Goal: Communication & Community: Participate in discussion

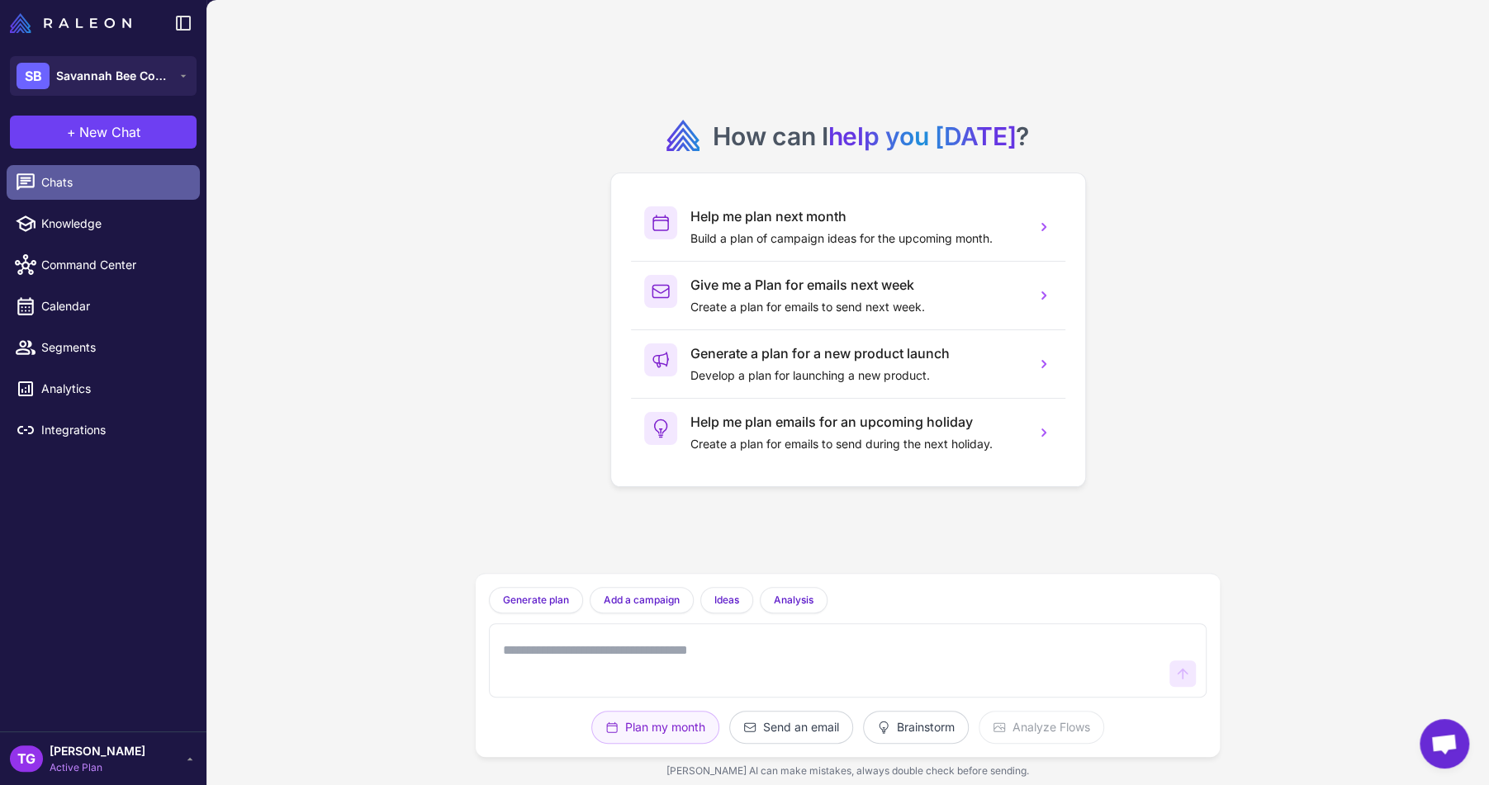
click at [78, 182] on span "Chats" at bounding box center [113, 182] width 145 height 18
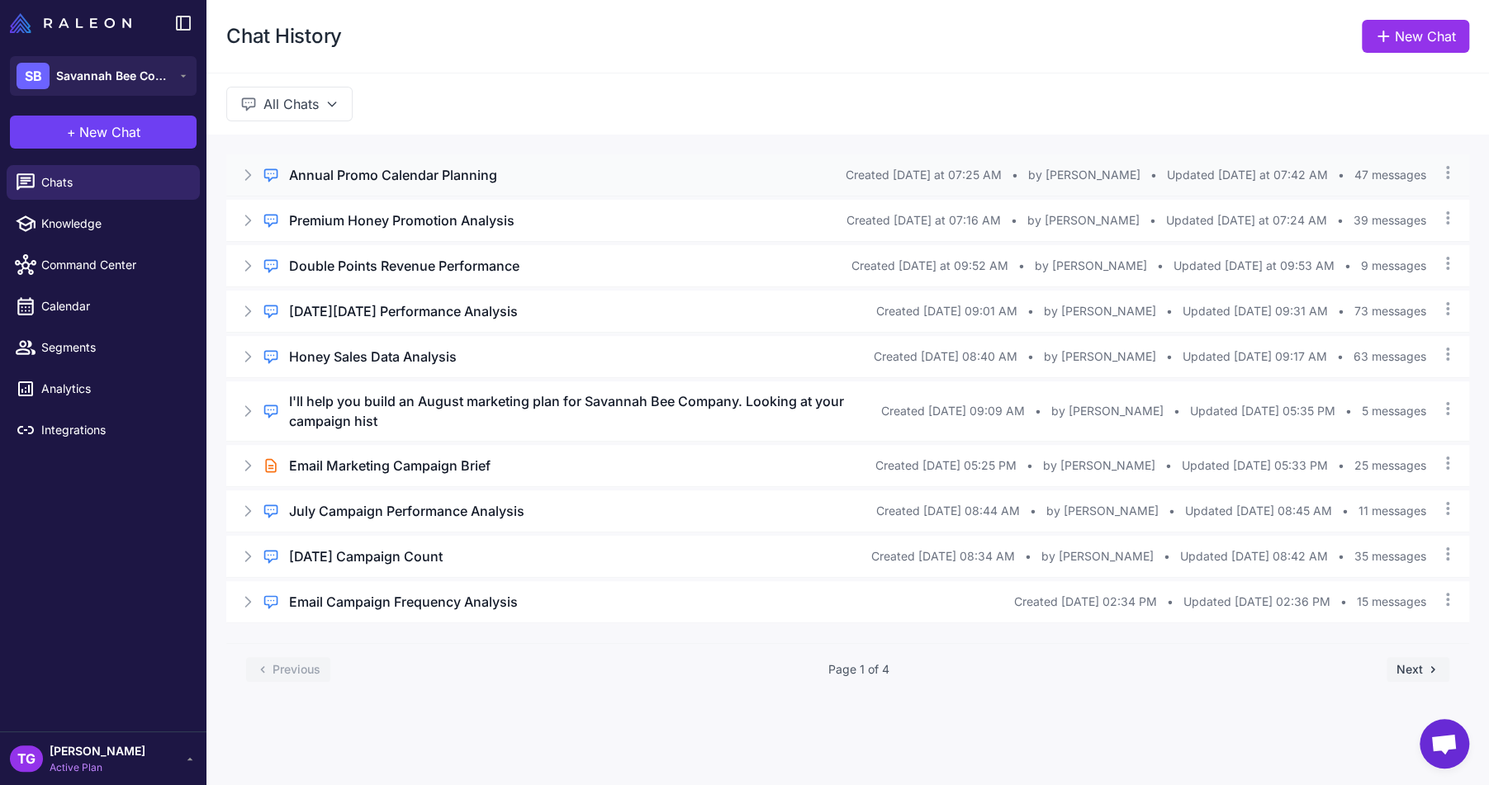
click at [462, 181] on h3 "Annual Promo Calendar Planning" at bounding box center [393, 175] width 208 height 20
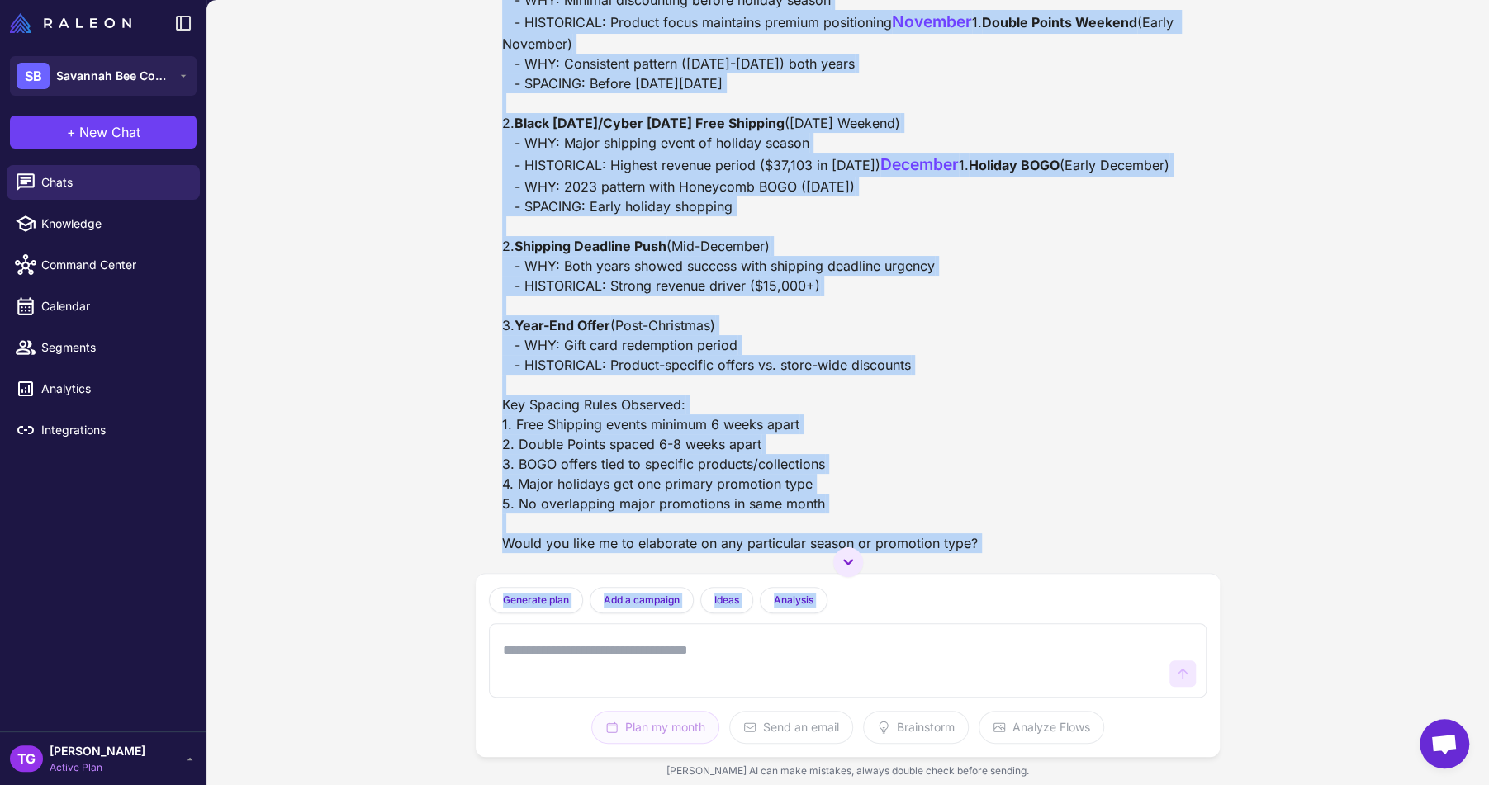
scroll to position [18251, 0]
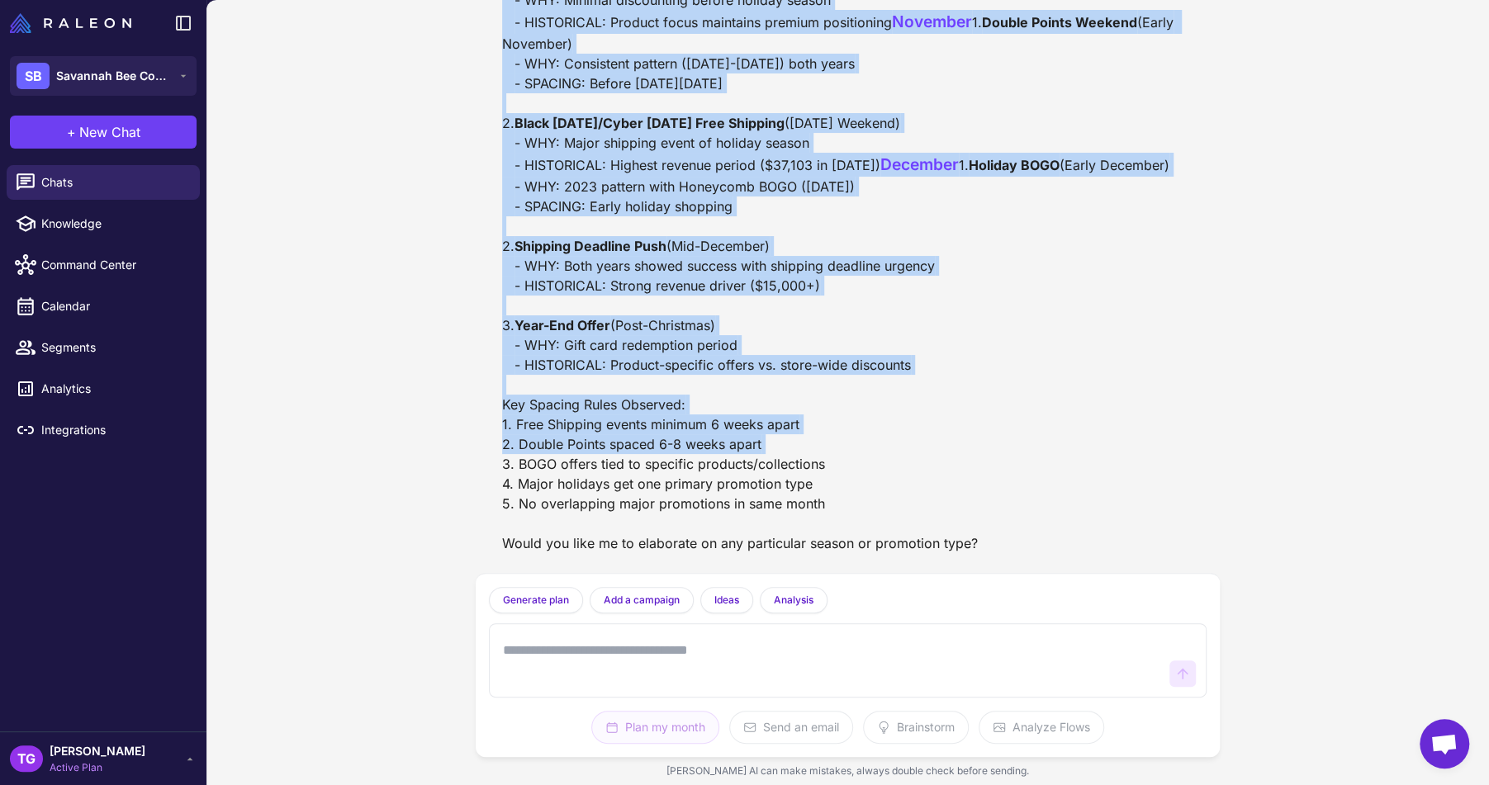
drag, startPoint x: 499, startPoint y: 261, endPoint x: 901, endPoint y: 436, distance: 438.7
click at [362, 308] on div "Annual Promo Calendar Planning [DATE] can you plan a entire year of promos vs j…" at bounding box center [847, 392] width 1283 height 785
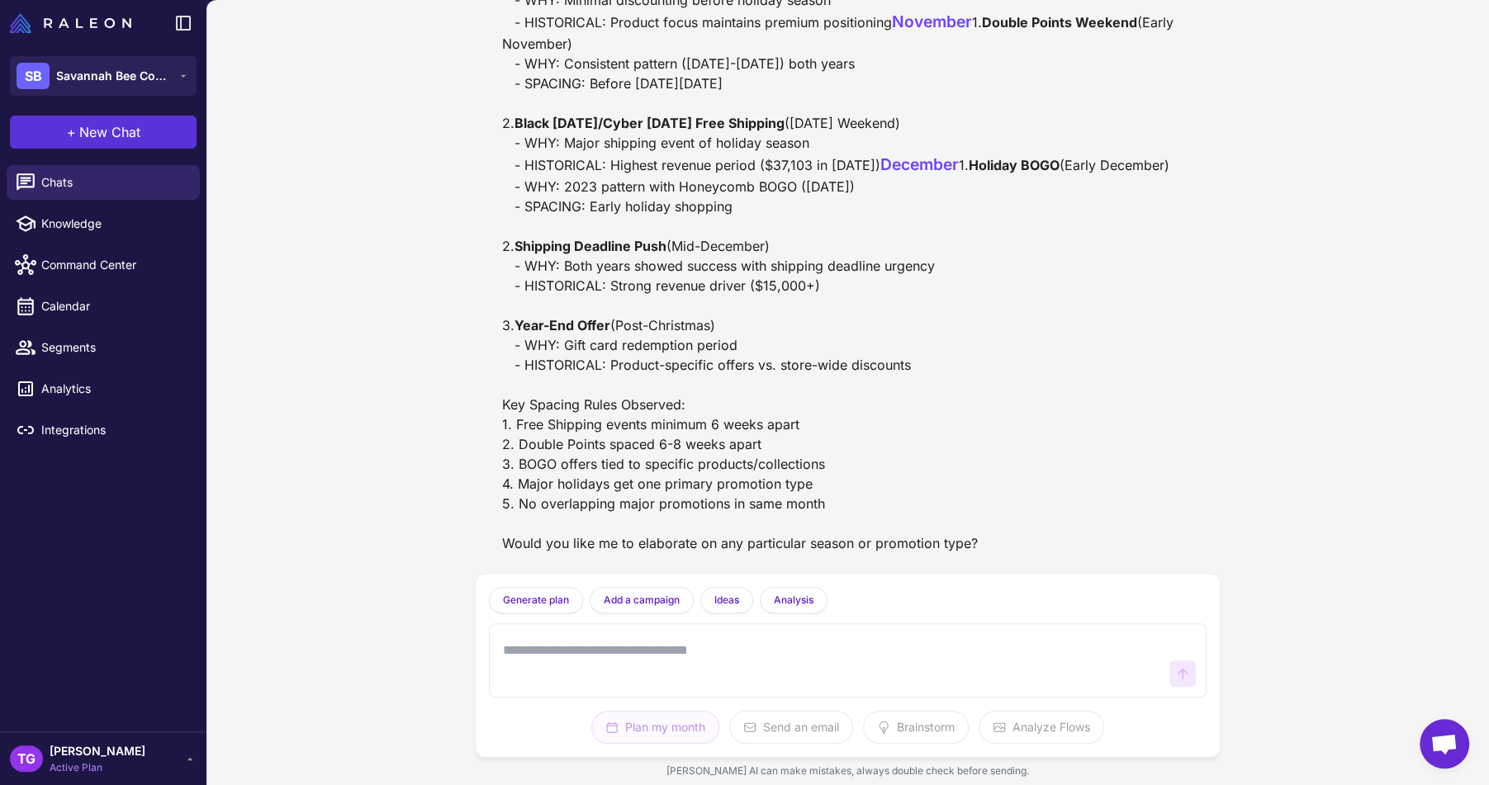
click at [112, 136] on span "New Chat" at bounding box center [109, 132] width 61 height 20
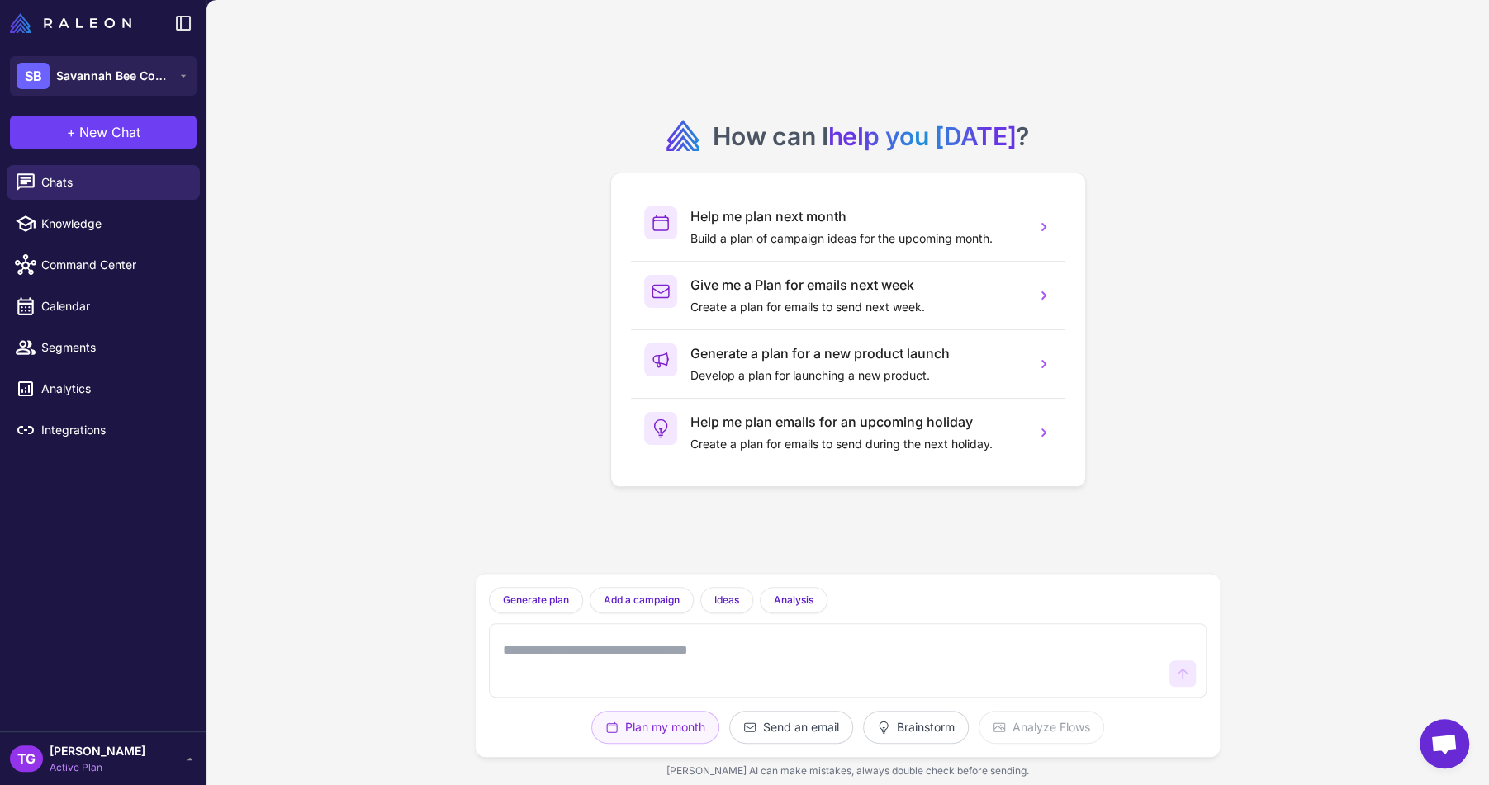
click at [588, 666] on textarea at bounding box center [832, 660] width 664 height 53
type textarea "**********"
click at [979, 724] on button "Brainstorm" at bounding box center [1042, 727] width 126 height 33
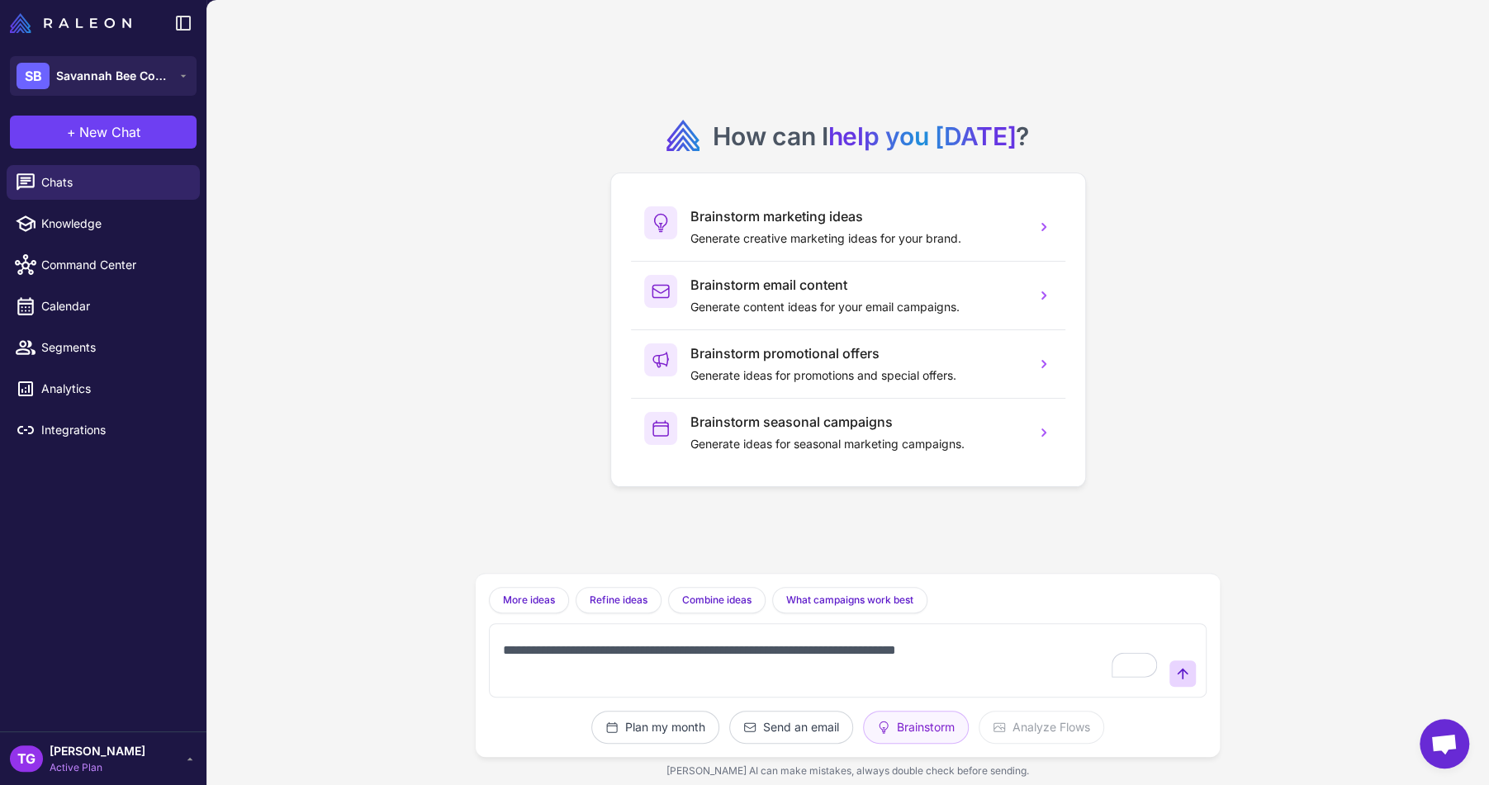
click at [863, 711] on button "Brainstorm" at bounding box center [916, 727] width 106 height 33
click at [1178, 675] on icon at bounding box center [1183, 673] width 11 height 11
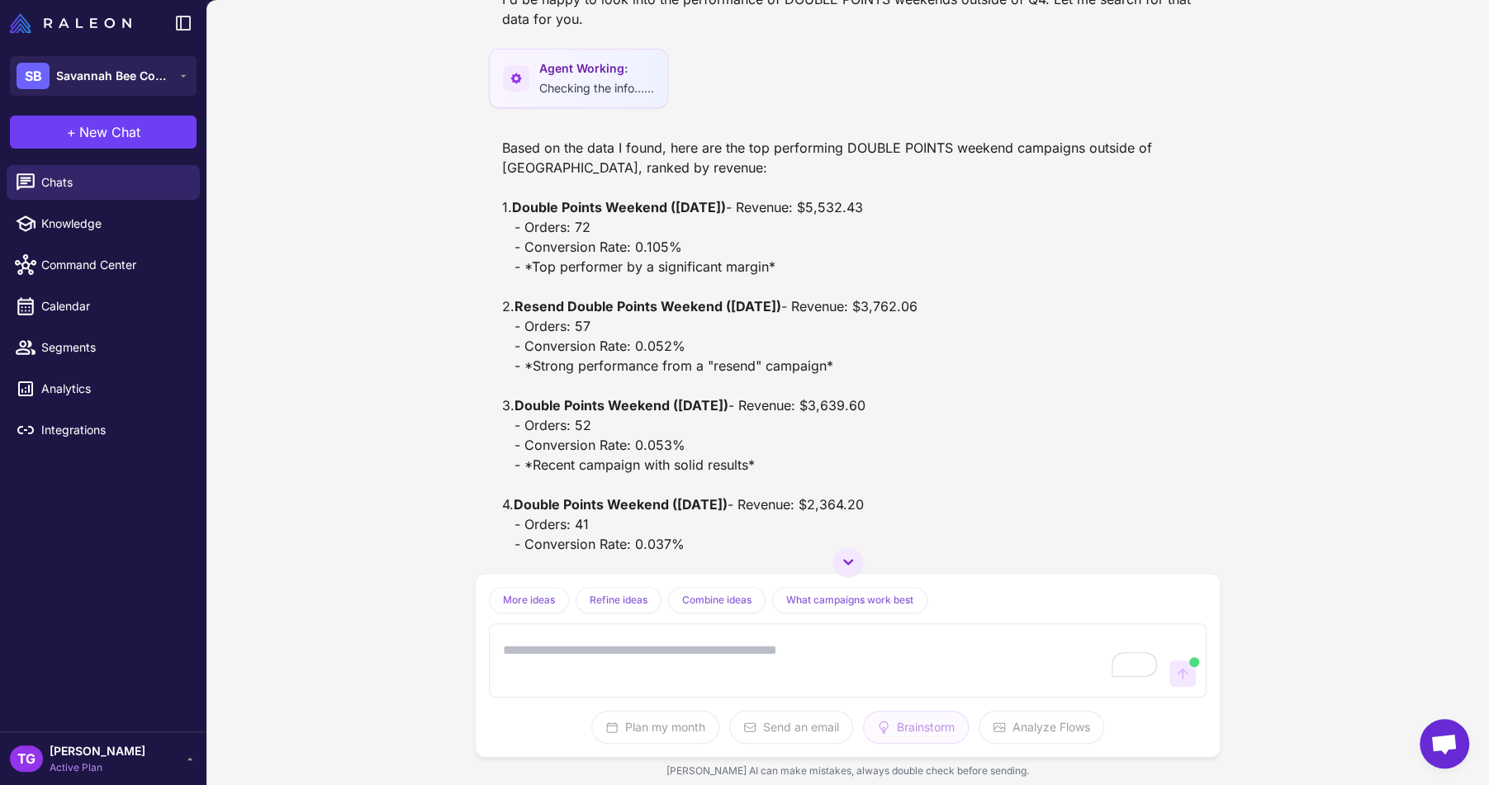
scroll to position [88, 0]
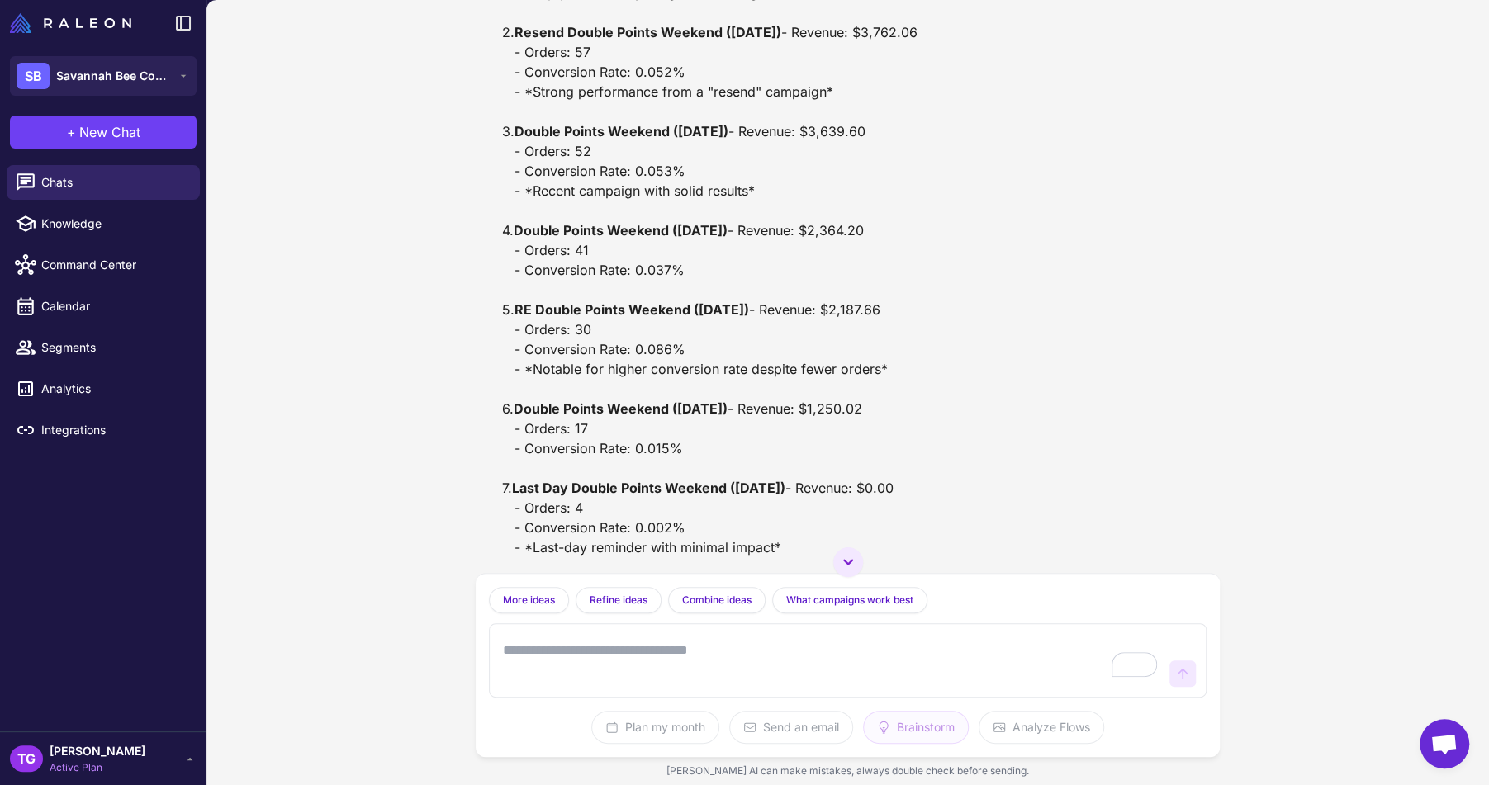
scroll to position [644, 0]
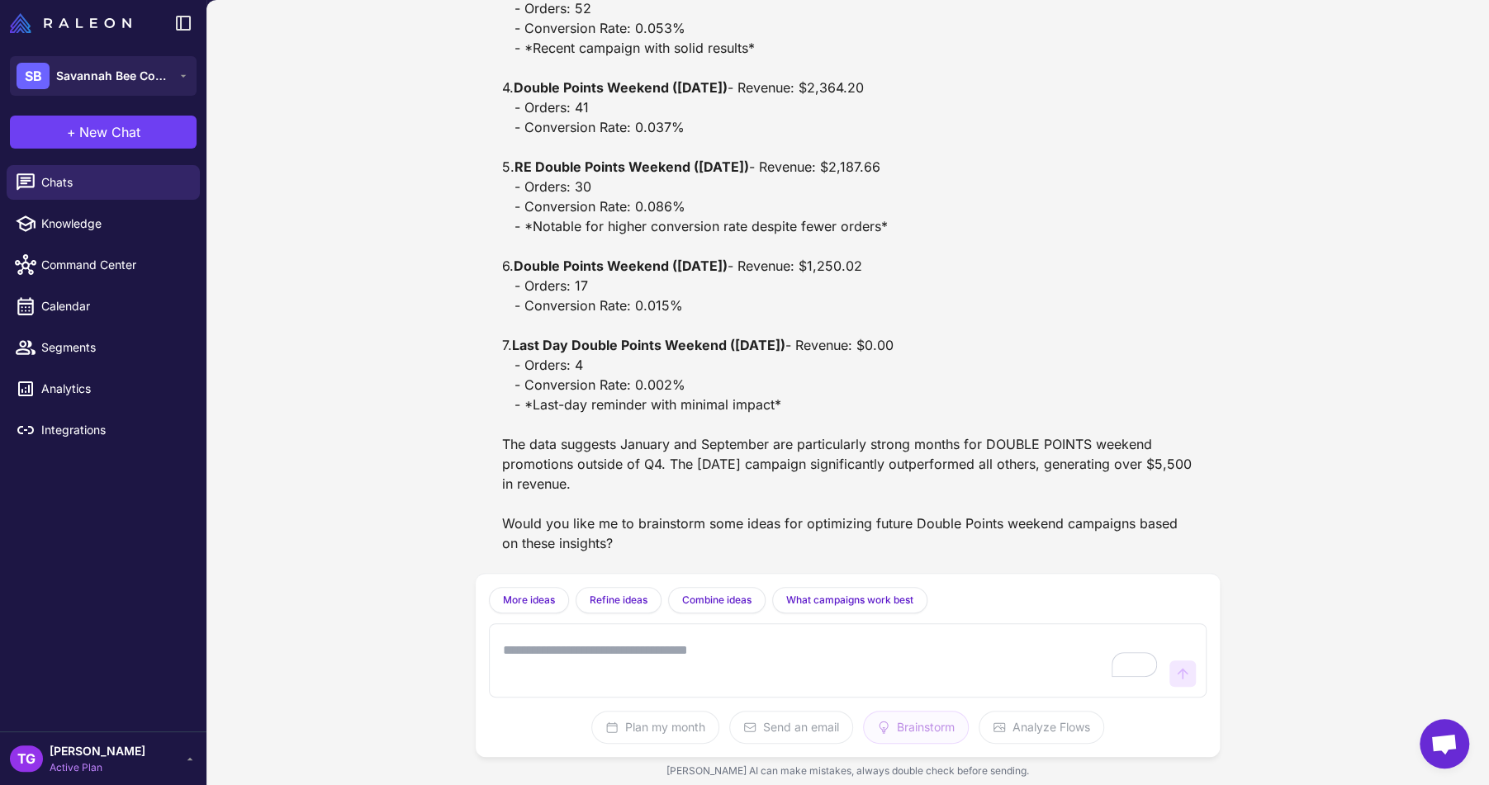
click at [643, 642] on textarea "To enrich screen reader interactions, please activate Accessibility in Grammarl…" at bounding box center [832, 660] width 664 height 53
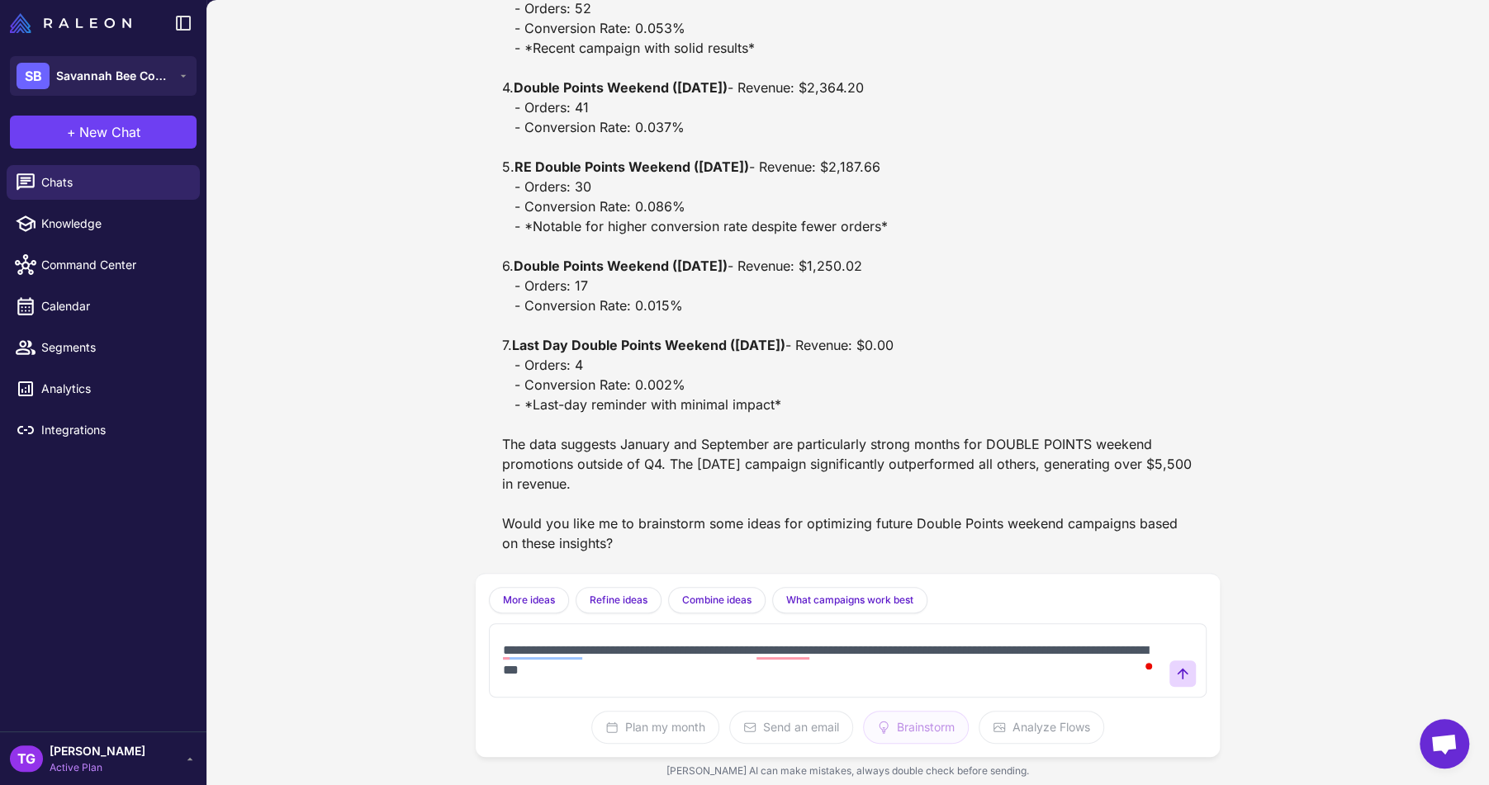
type textarea "**********"
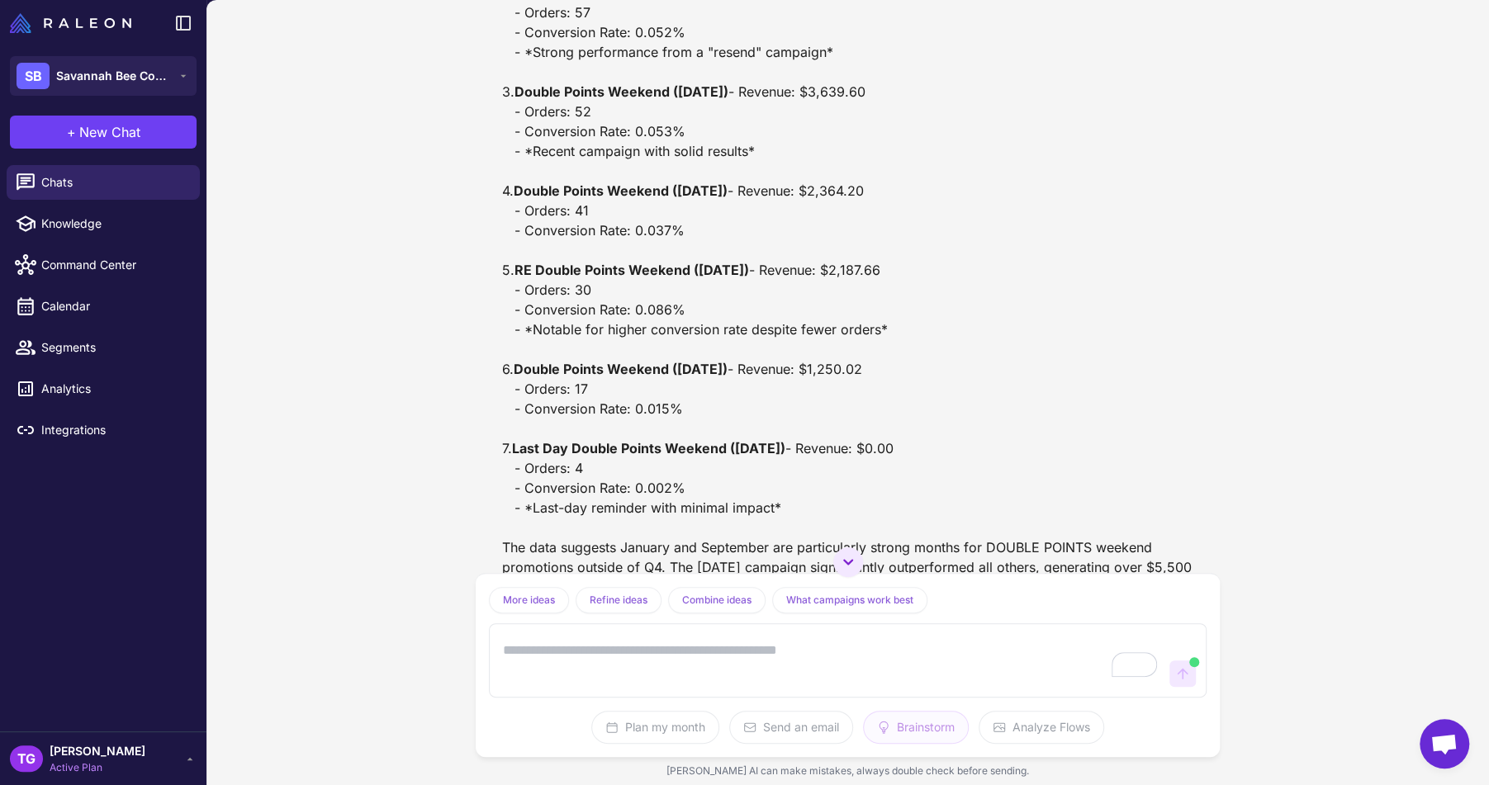
scroll to position [396, 0]
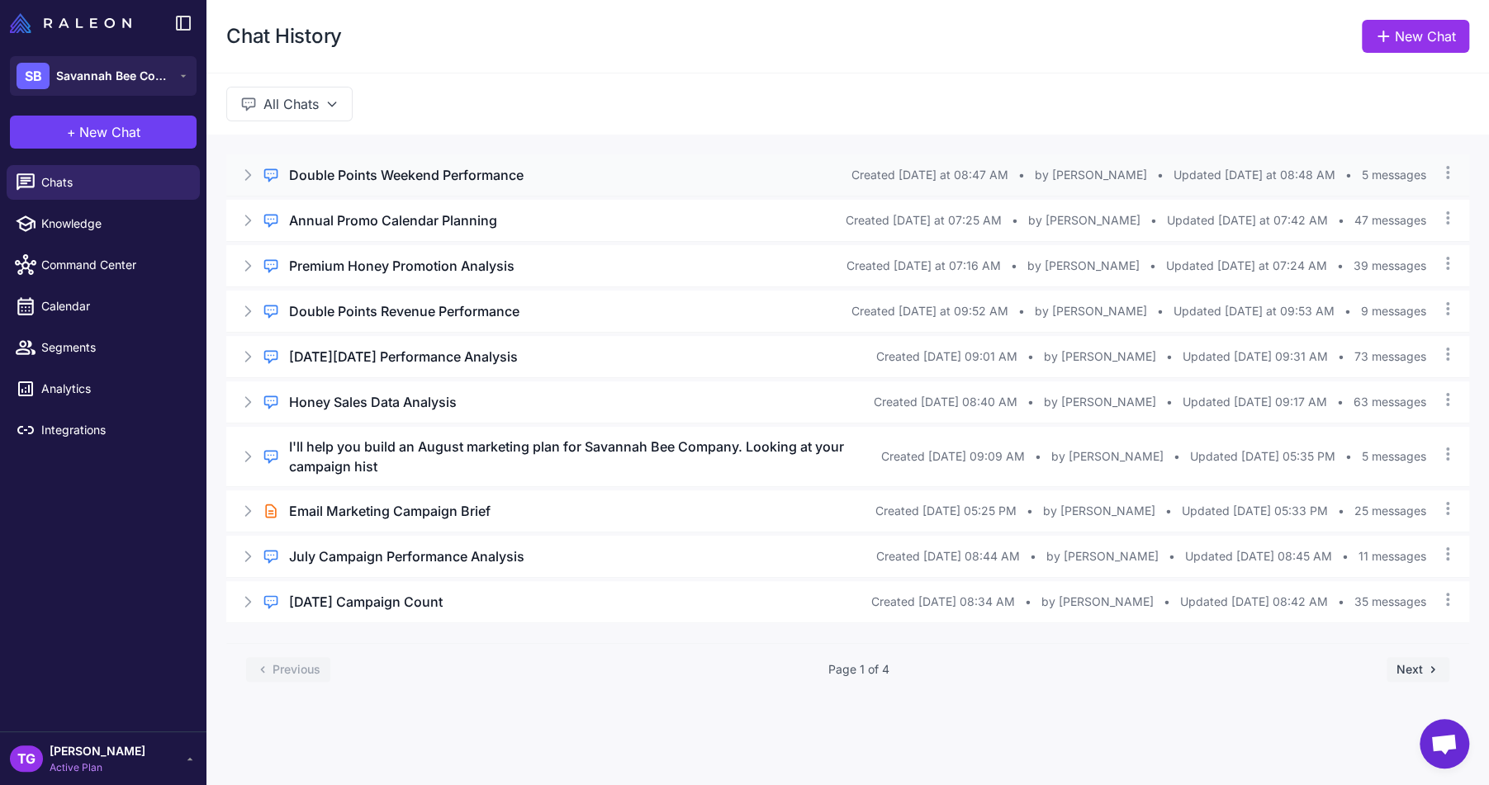
click at [491, 172] on h3 "Double Points Weekend Performance" at bounding box center [406, 175] width 235 height 20
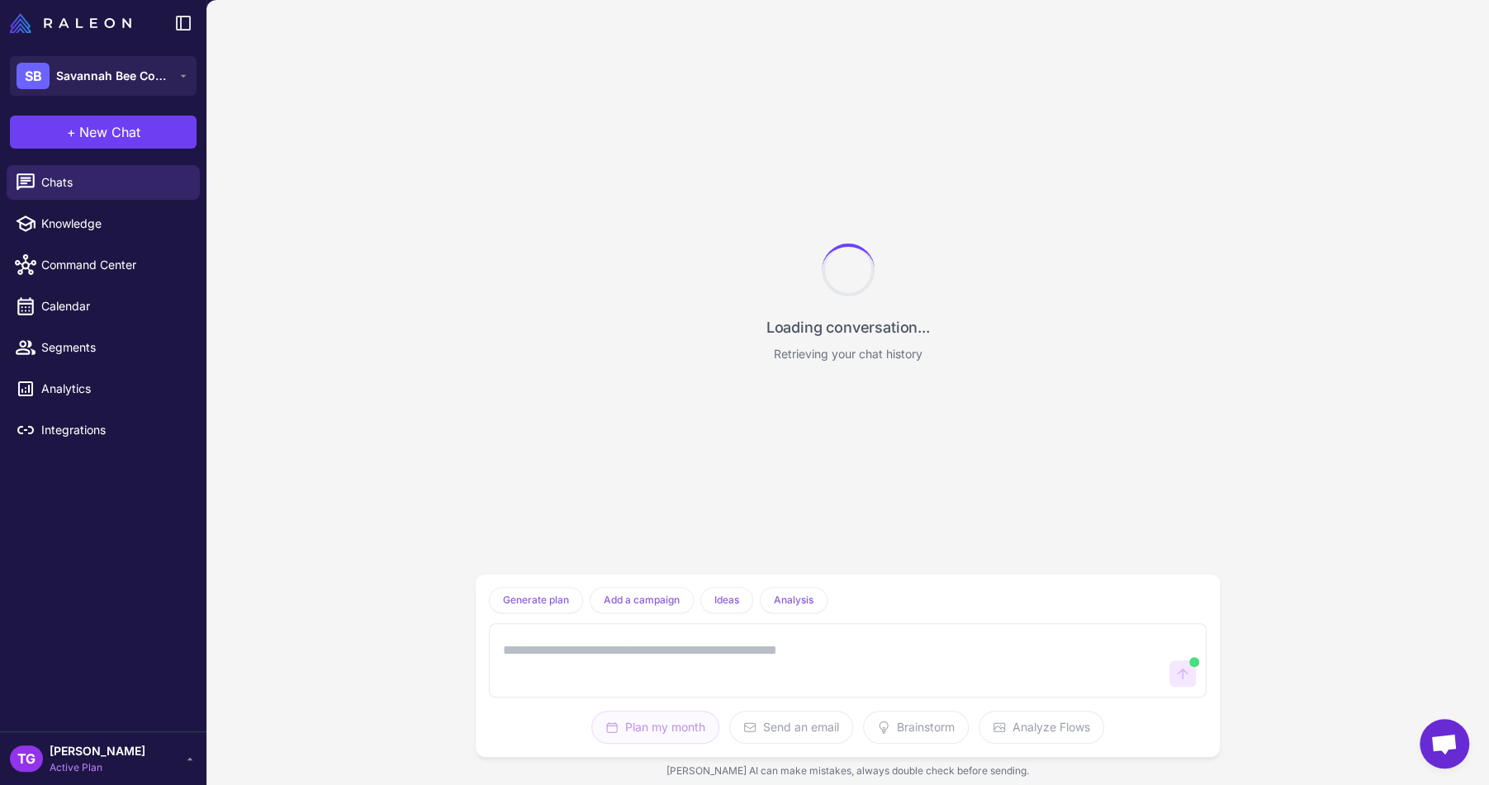
scroll to position [861, 0]
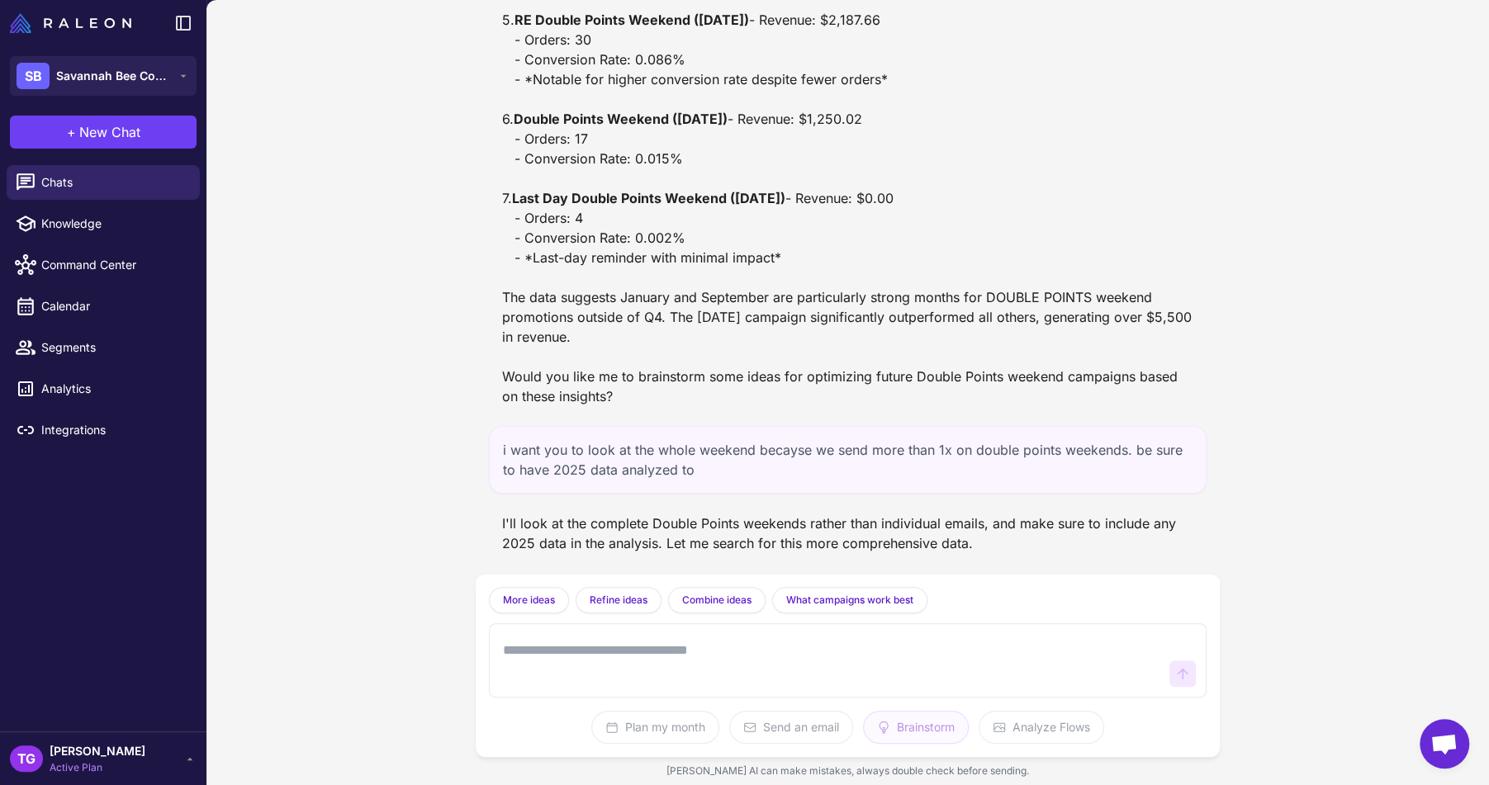
click at [812, 492] on div "i want you to look at the whole weekend becayse we send more than 1x on double …" at bounding box center [848, 460] width 719 height 68
click at [702, 663] on textarea "To enrich screen reader interactions, please activate Accessibility in Grammarl…" at bounding box center [832, 660] width 664 height 53
type textarea "**********"
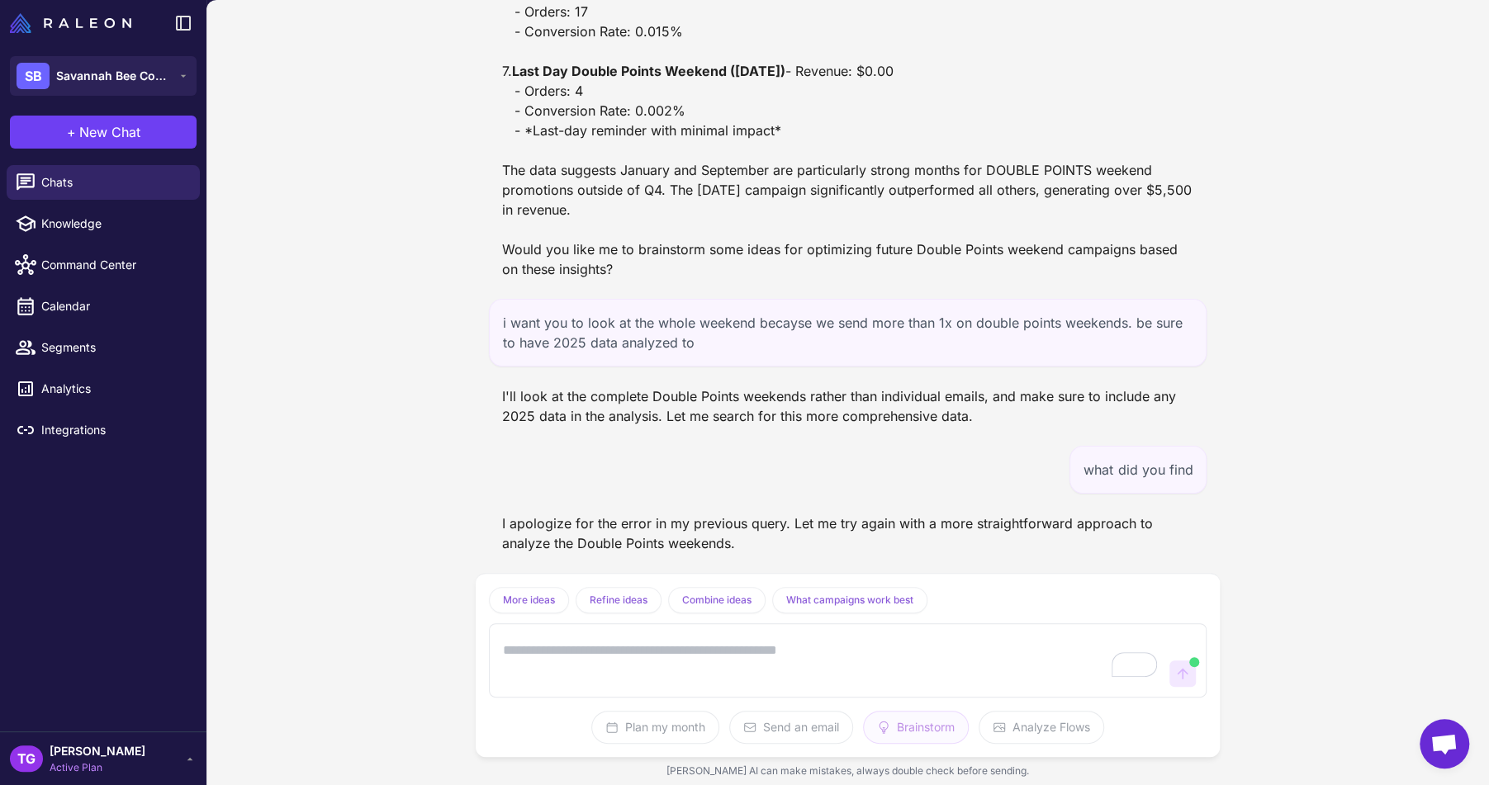
scroll to position [1070, 0]
